Goal: Find specific page/section: Find specific page/section

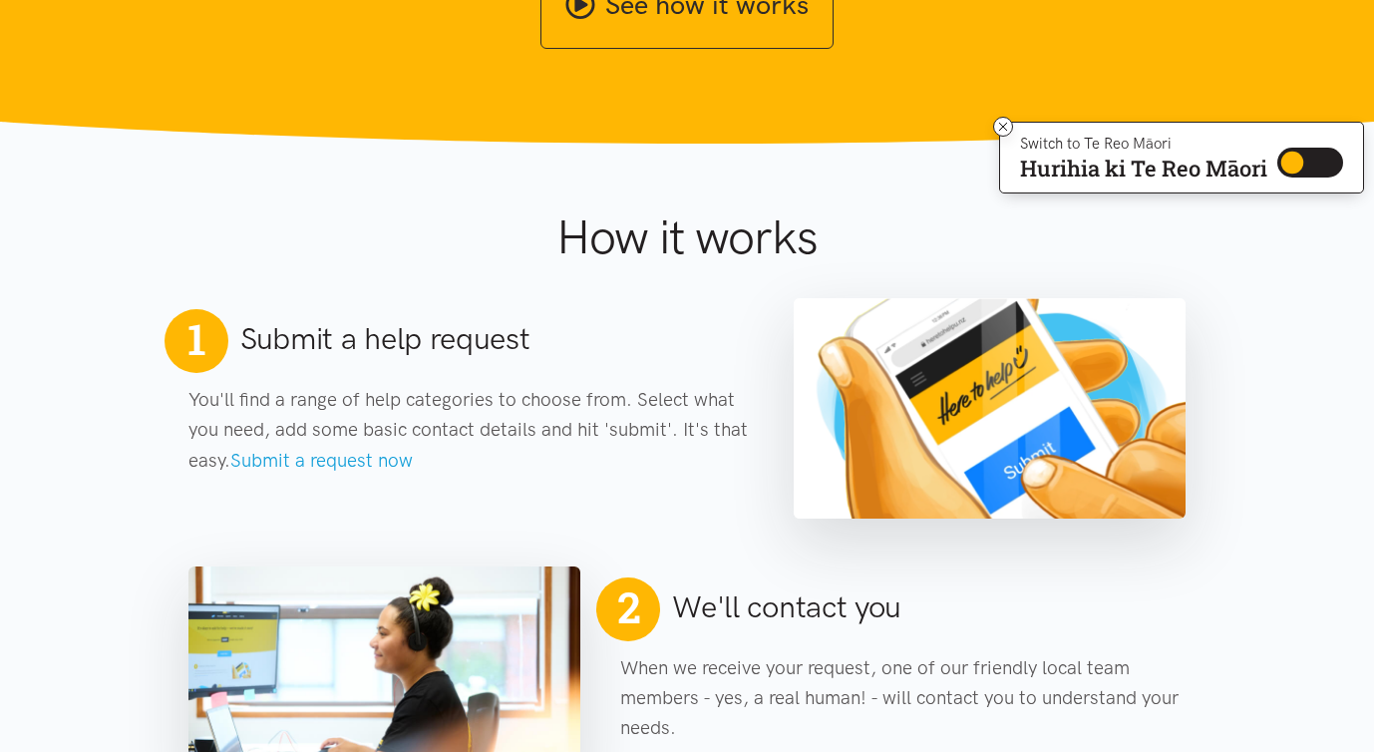
scroll to position [882, 0]
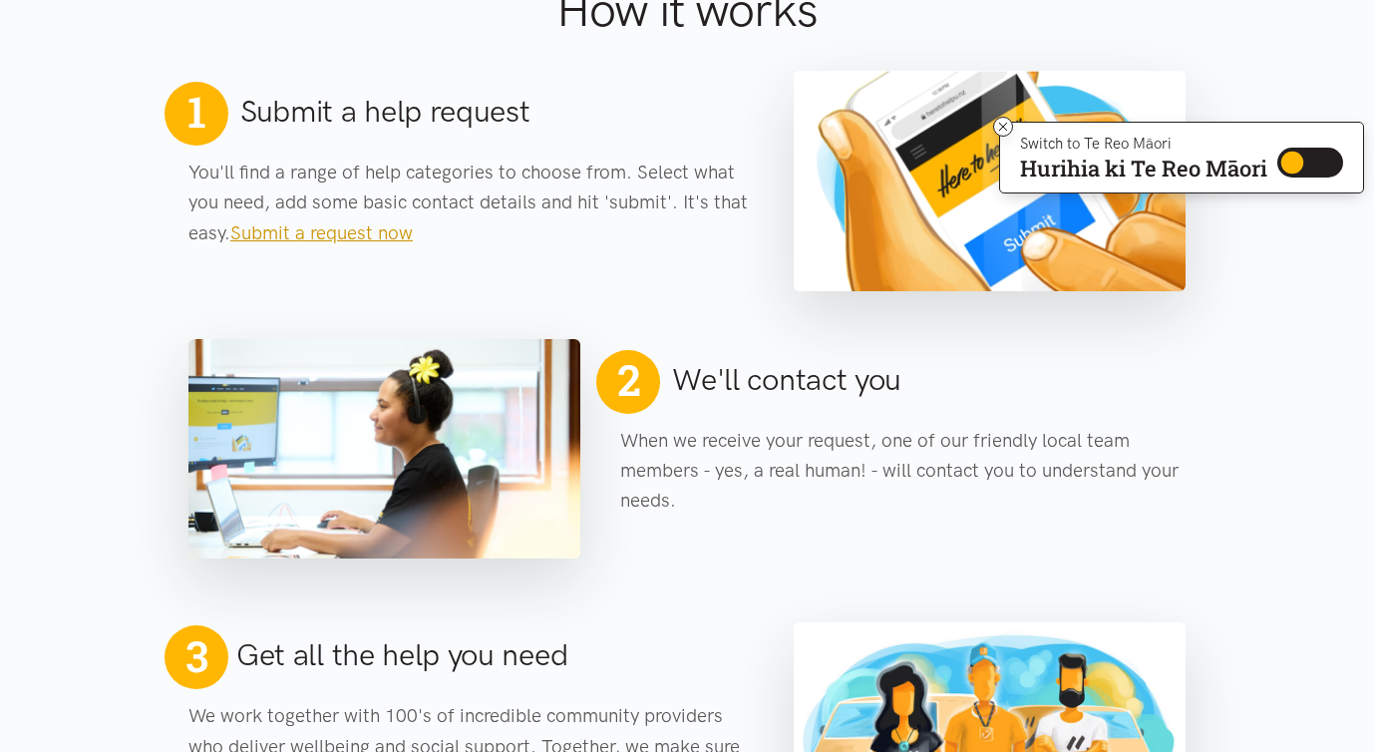
click at [342, 234] on link "Submit a request now" at bounding box center [321, 232] width 182 height 23
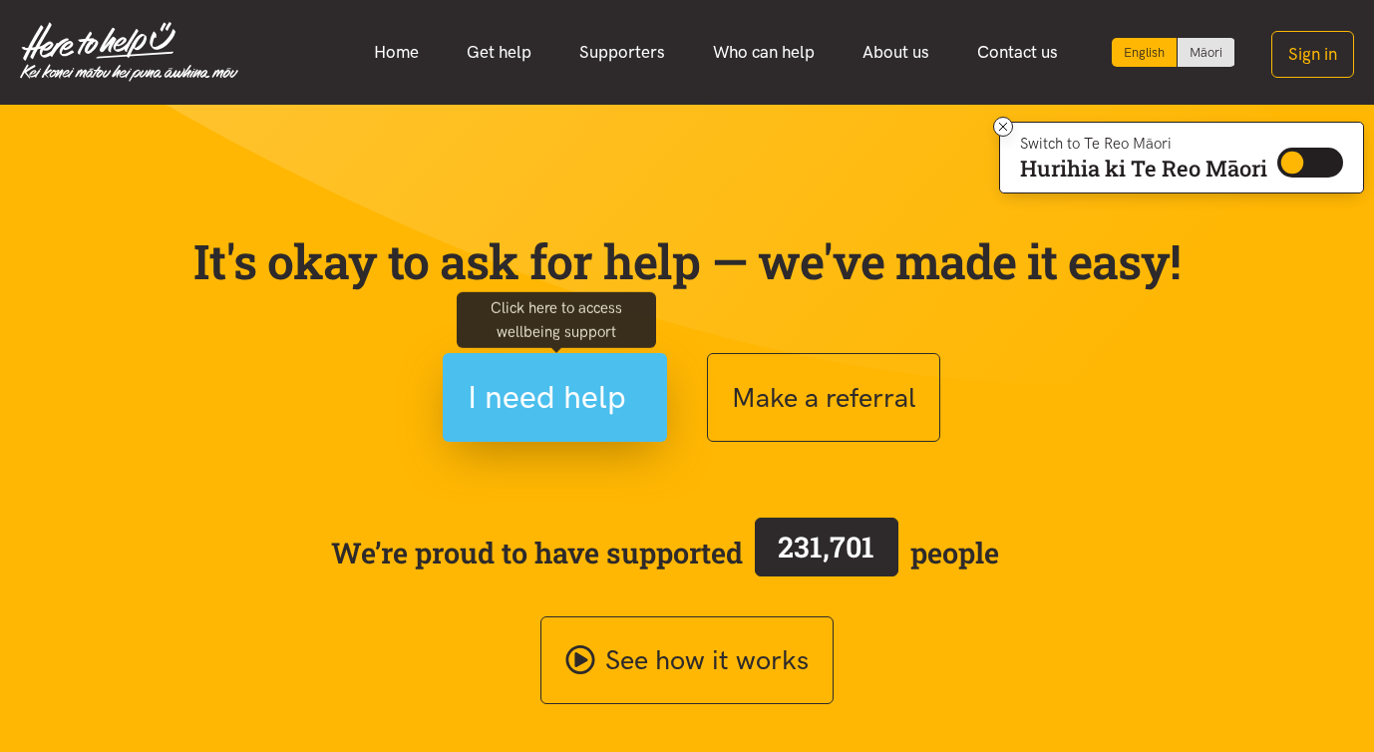
click at [515, 405] on span "I need help" at bounding box center [547, 397] width 159 height 51
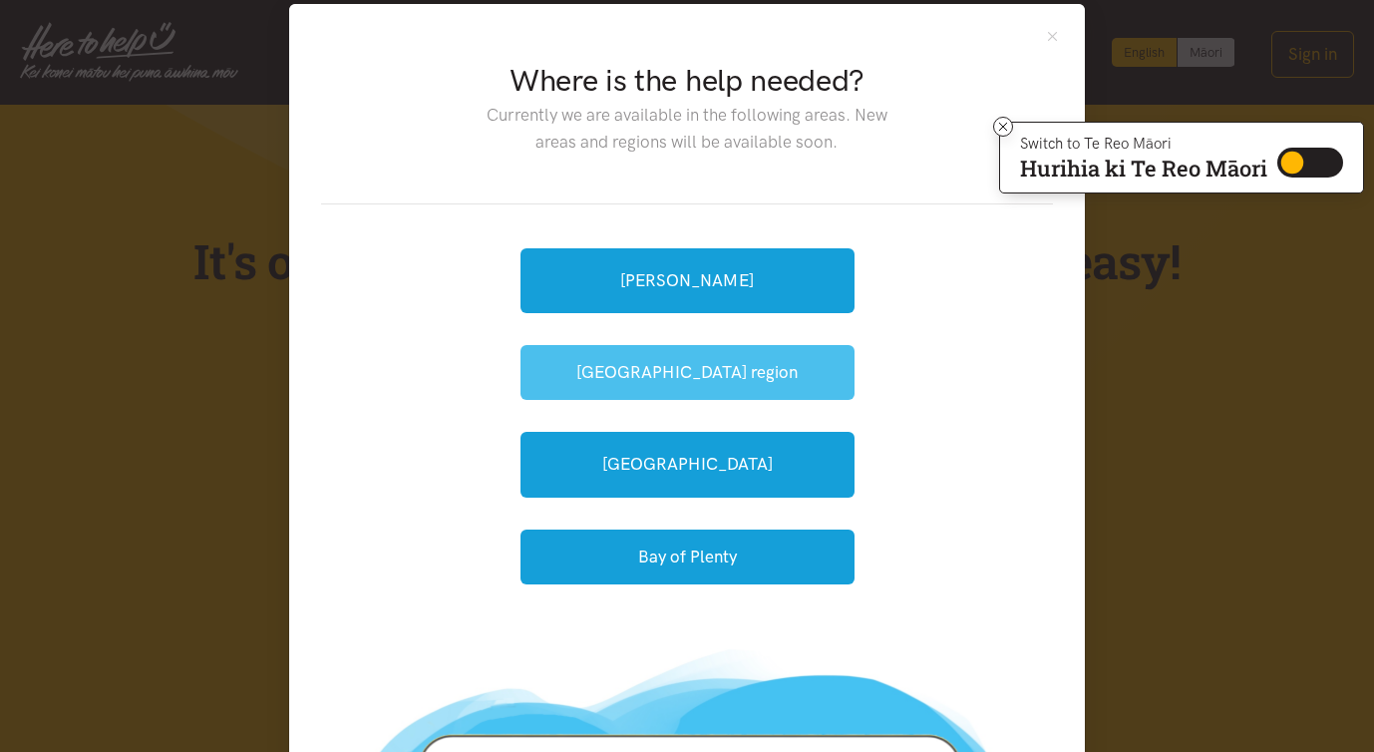
scroll to position [167, 0]
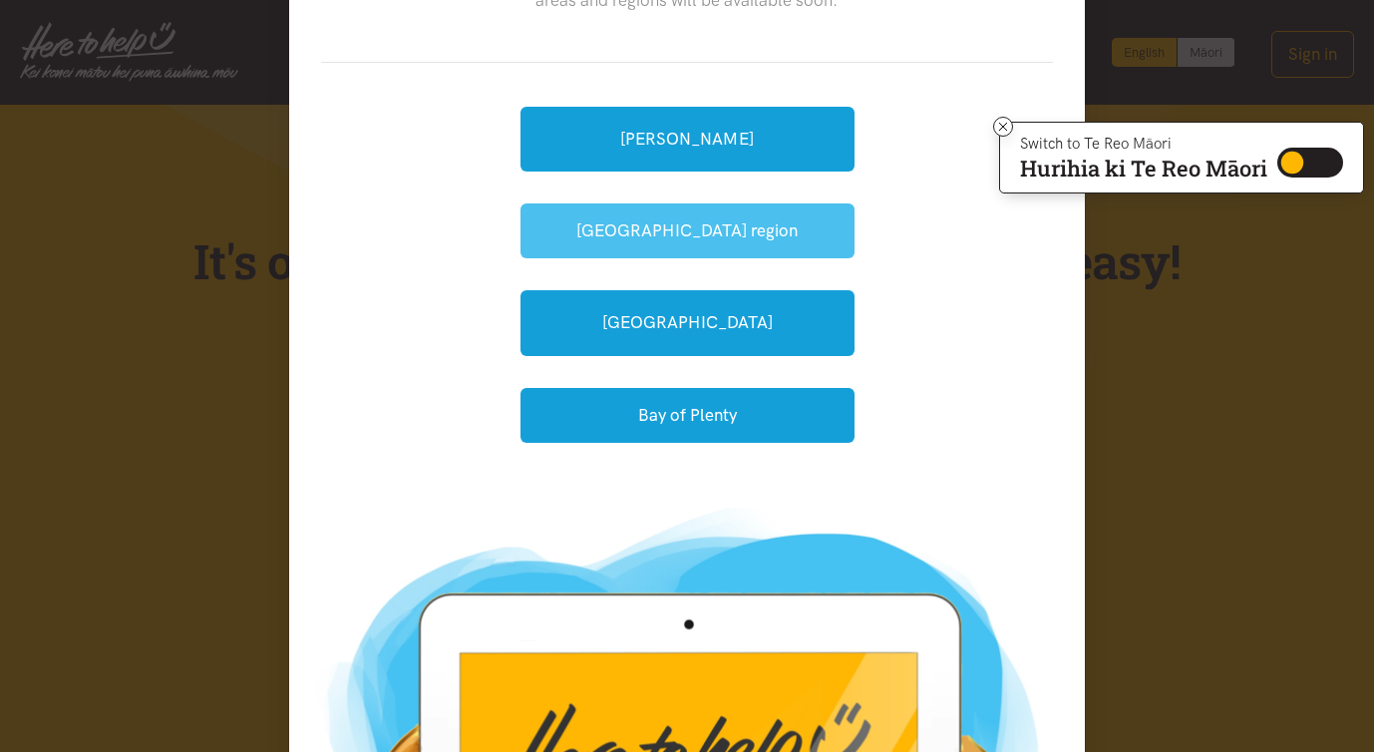
click at [673, 255] on button "[GEOGRAPHIC_DATA] region" at bounding box center [687, 230] width 334 height 55
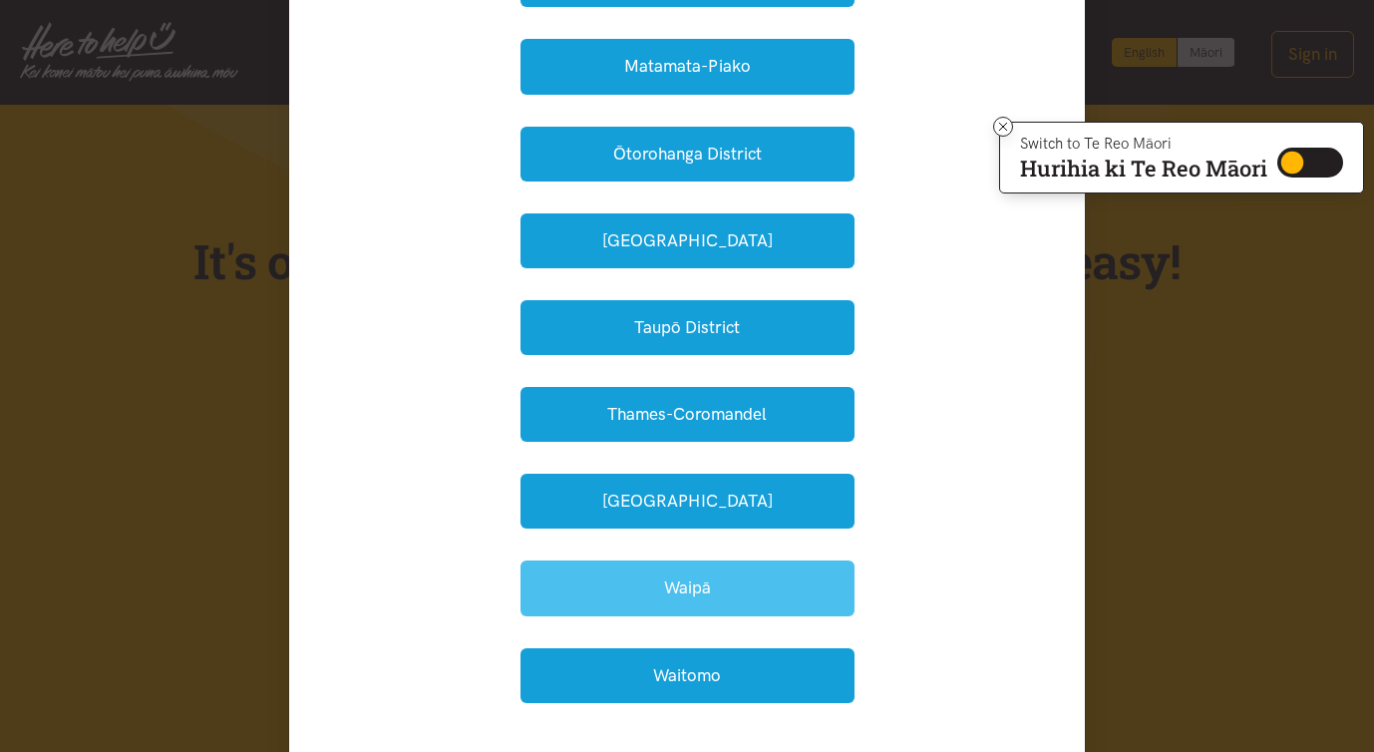
scroll to position [489, 0]
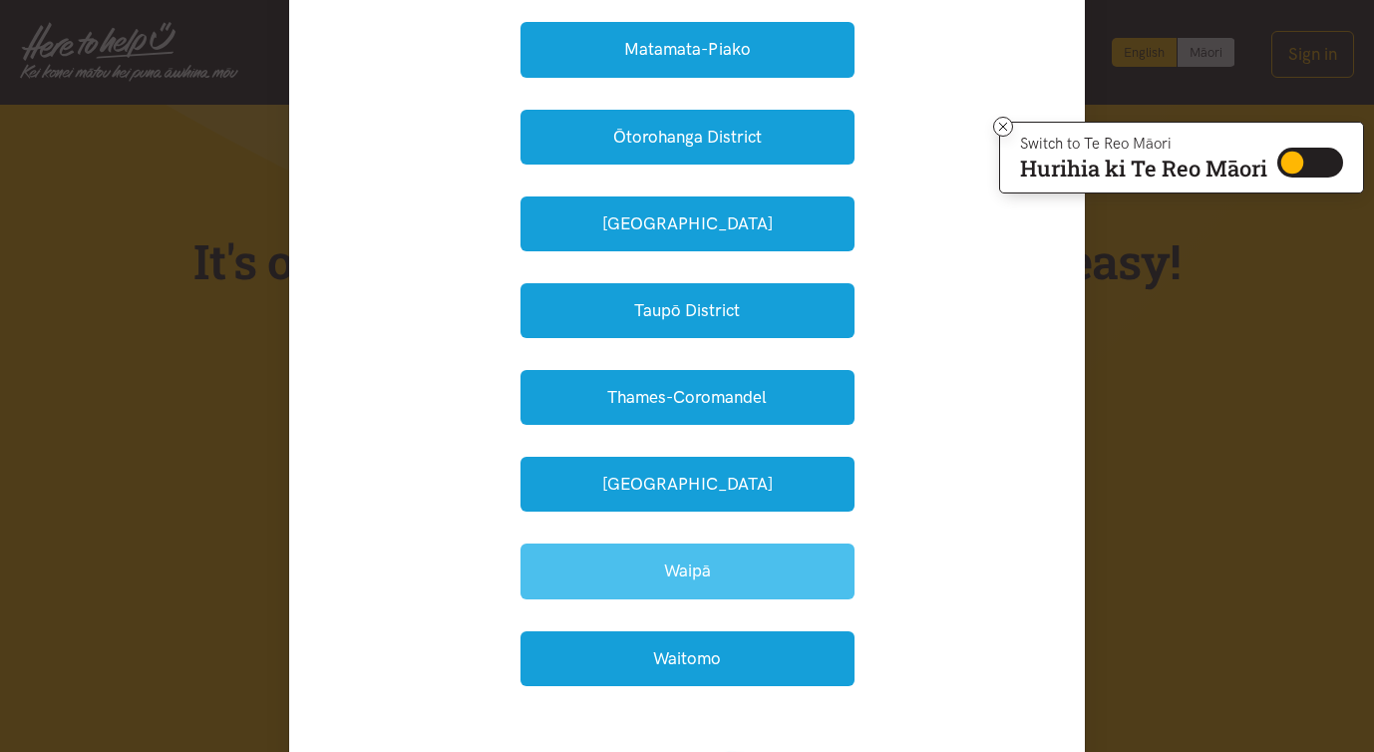
click at [679, 582] on button "Waipā" at bounding box center [687, 570] width 334 height 55
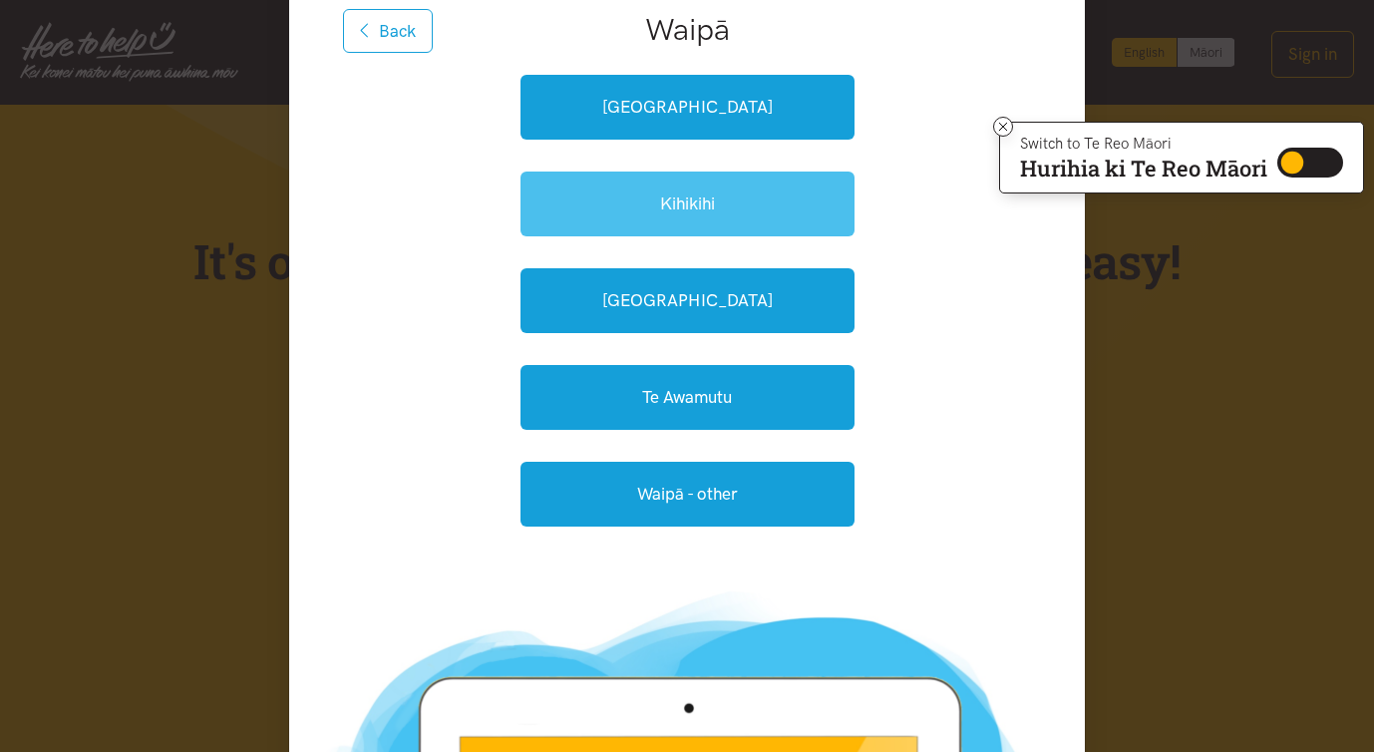
scroll to position [205, 0]
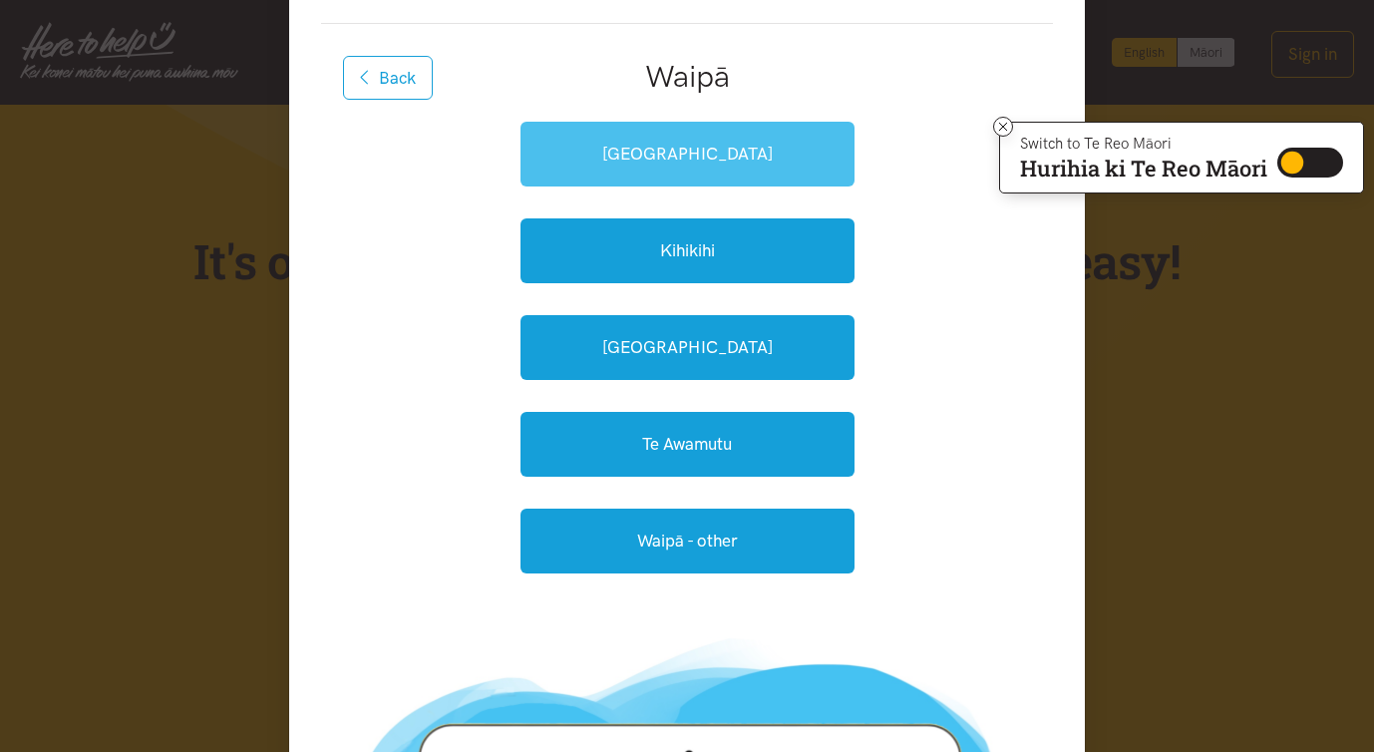
click at [716, 161] on link "[GEOGRAPHIC_DATA]" at bounding box center [687, 154] width 334 height 65
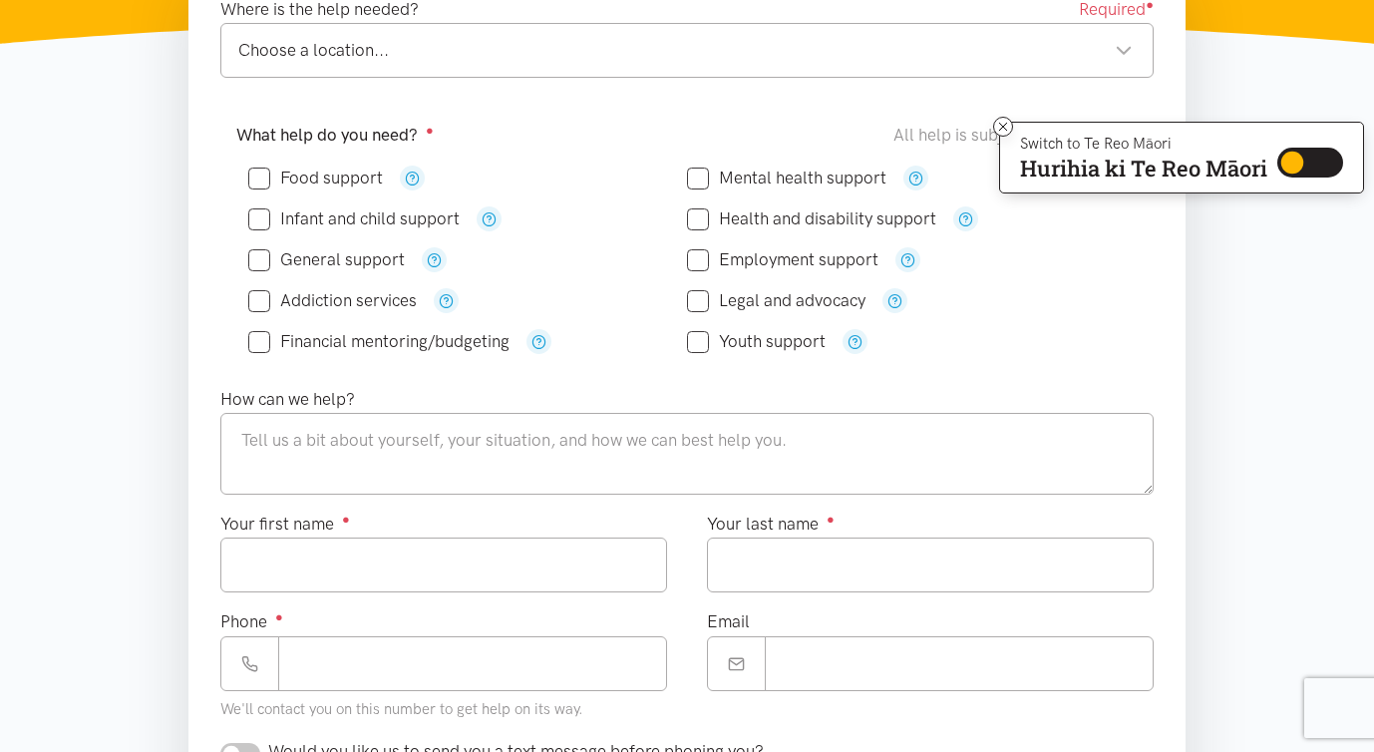
scroll to position [383, 0]
